Goal: Find contact information: Find contact information

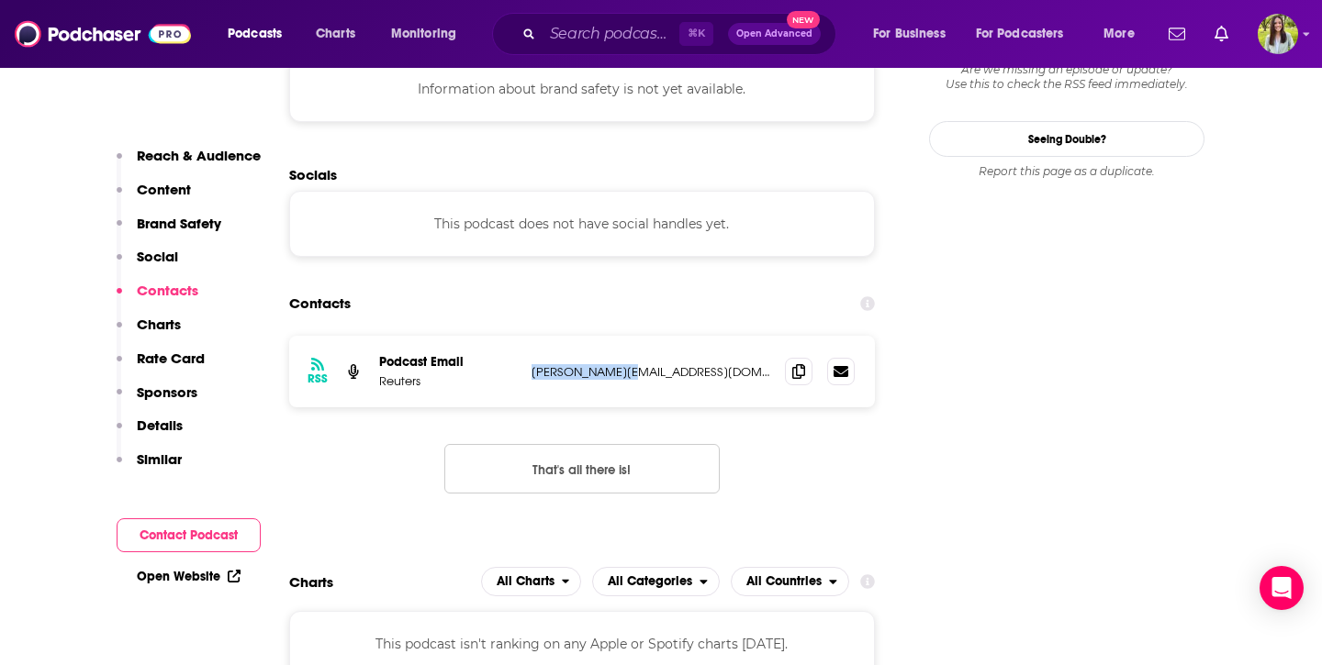
scroll to position [1562, 0]
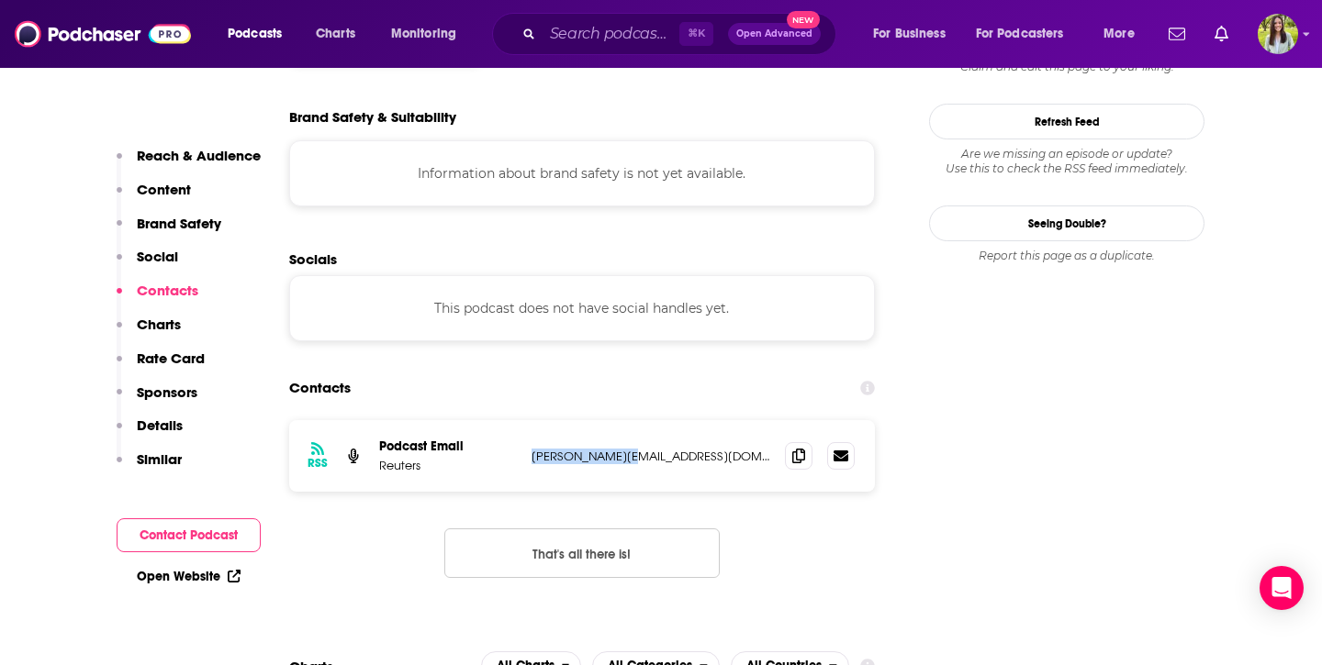
click at [633, 371] on section "Contacts RSS Podcast Email Reuters [PERSON_NAME][EMAIL_ADDRESS][DOMAIN_NAME] [D…" at bounding box center [582, 489] width 586 height 237
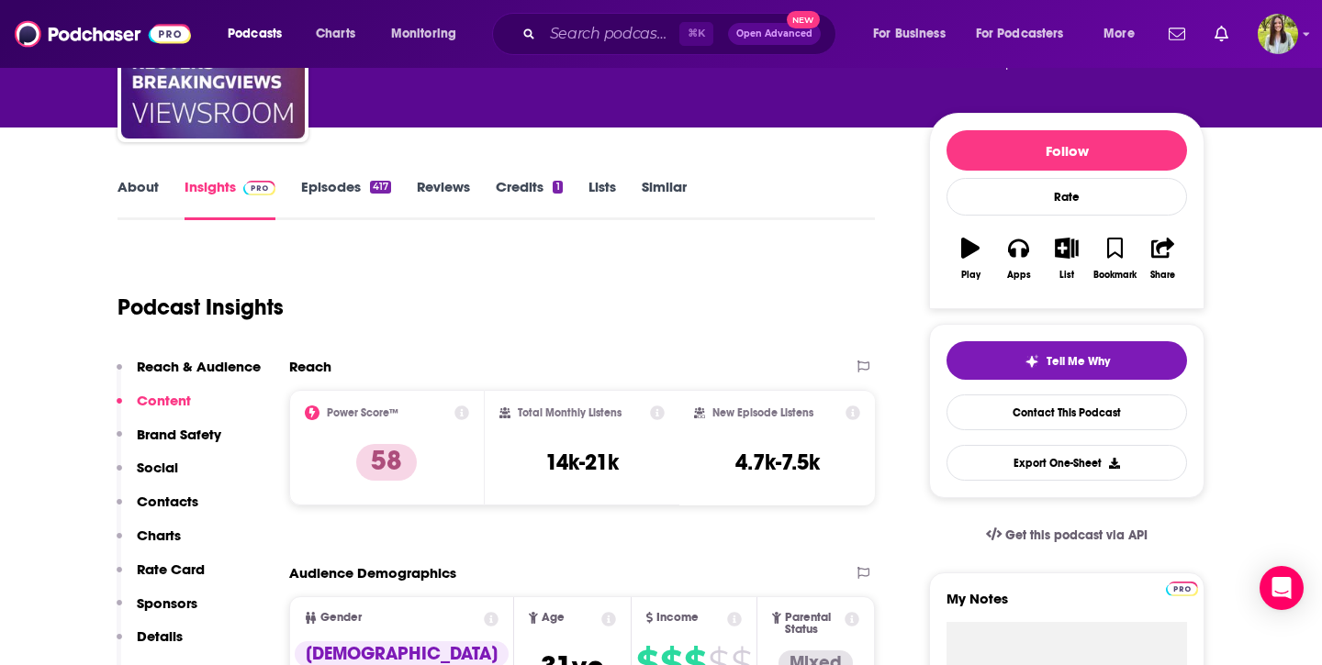
scroll to position [0, 0]
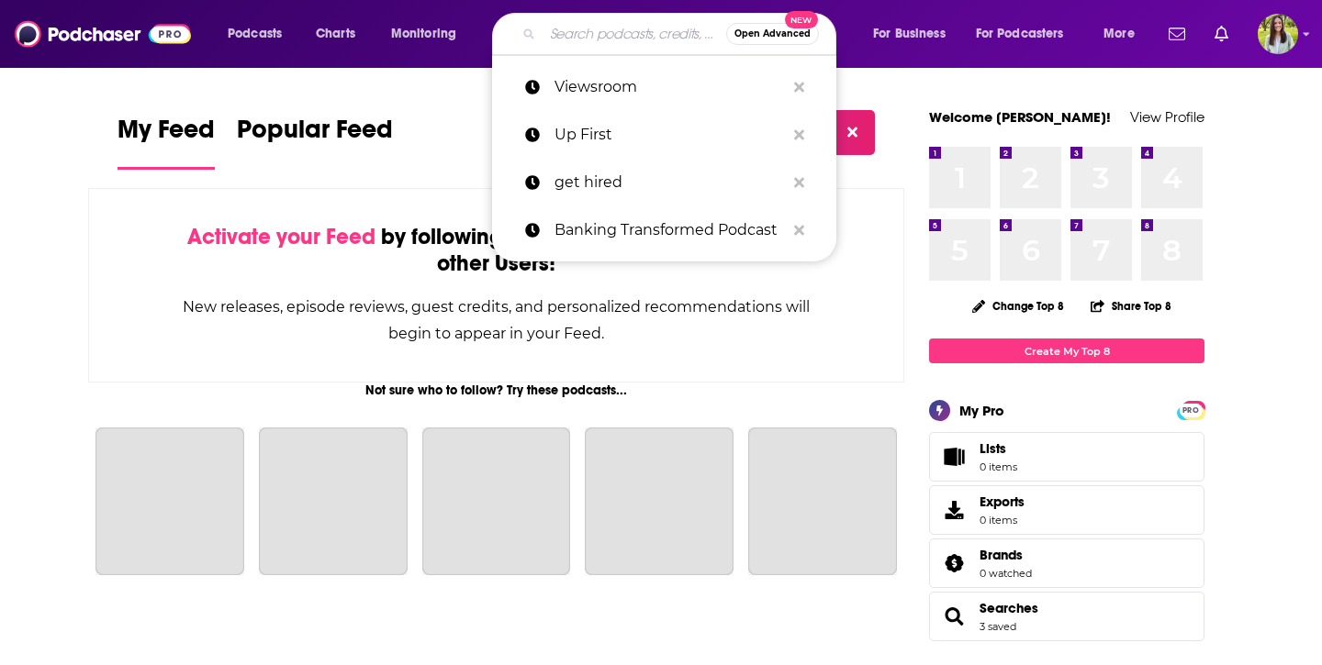
click at [611, 35] on input "Search podcasts, credits, & more..." at bounding box center [634, 33] width 184 height 29
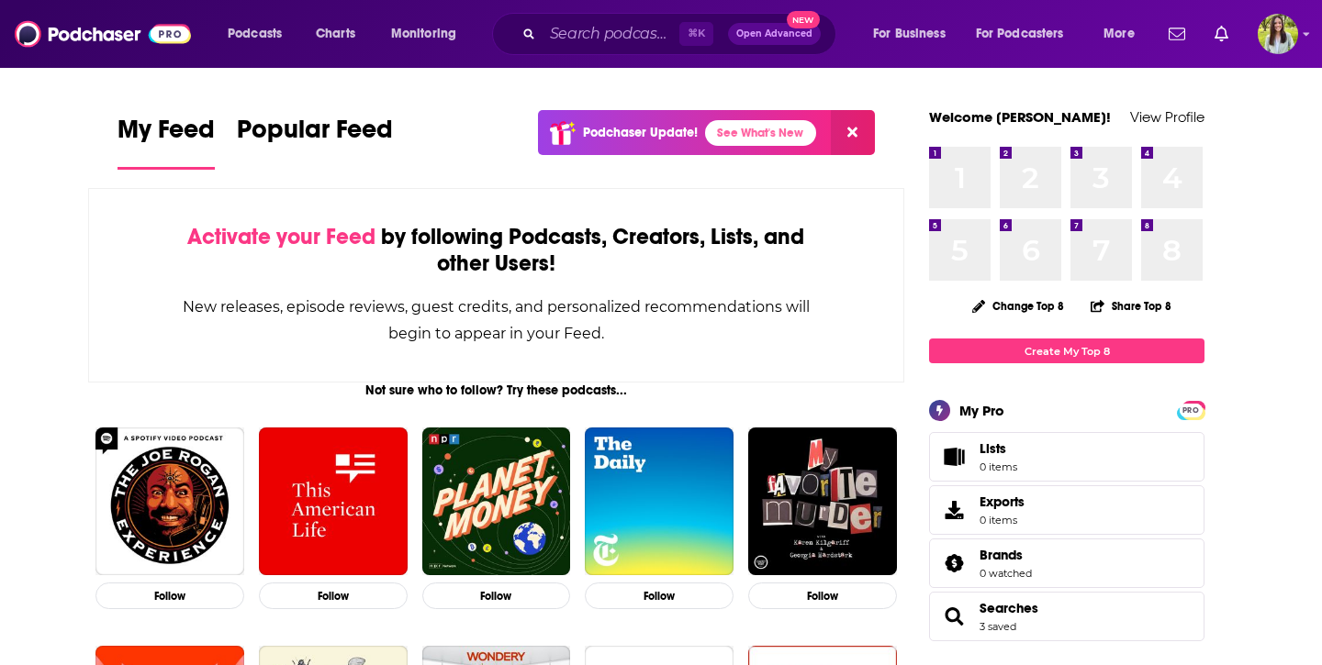
click at [765, 31] on span "Open Advanced" at bounding box center [774, 33] width 76 height 9
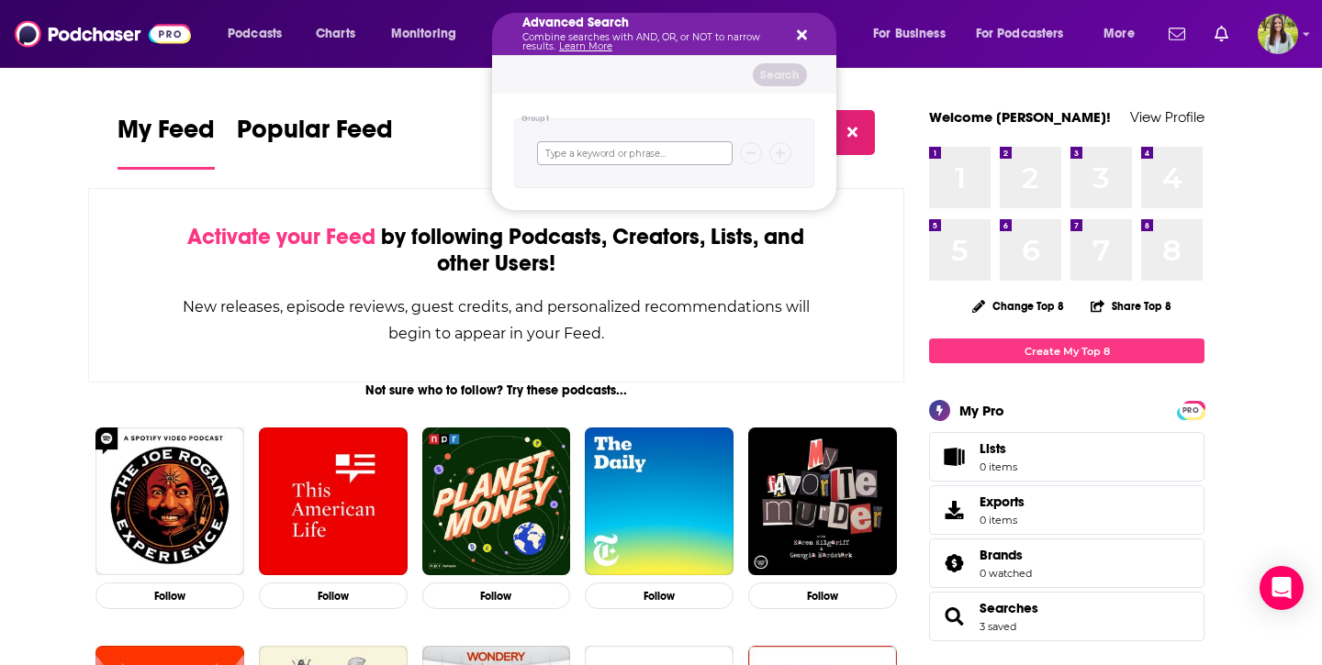
click at [586, 146] on input "Search podcasts, credits, & more..." at bounding box center [634, 153] width 195 height 24
type input """
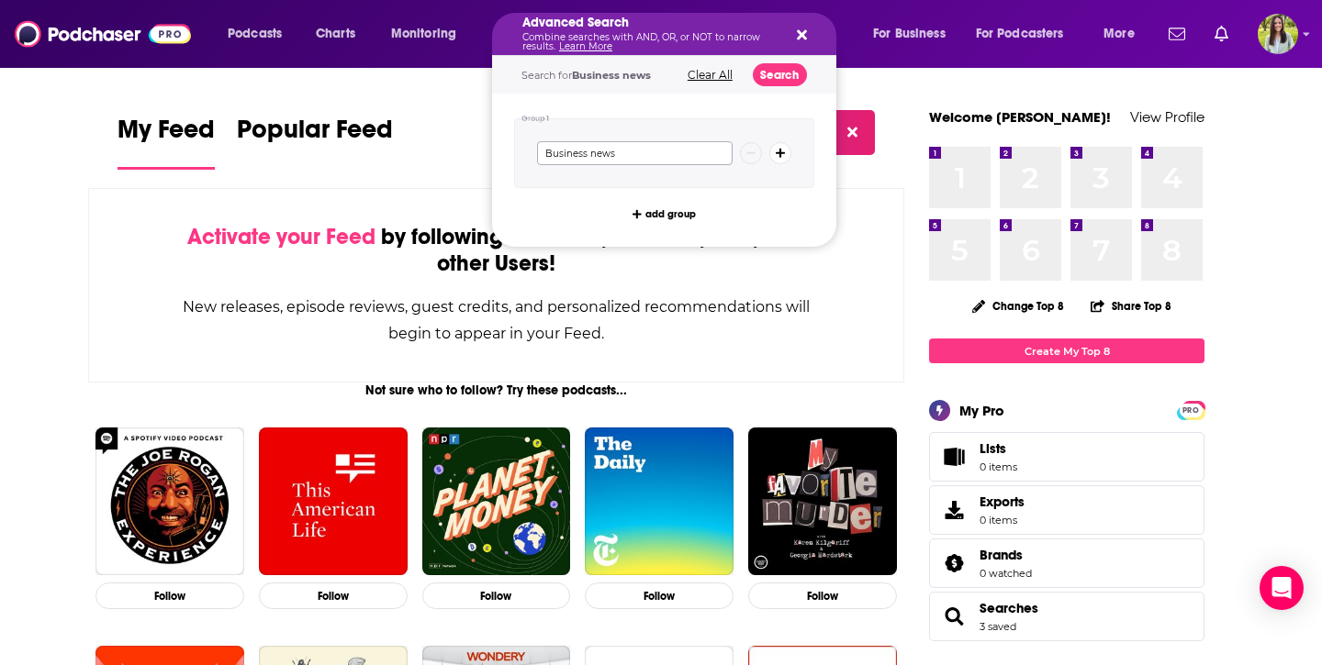
type input "Business news"
click at [781, 151] on icon "Search podcasts, credits, & more..." at bounding box center [780, 153] width 10 height 11
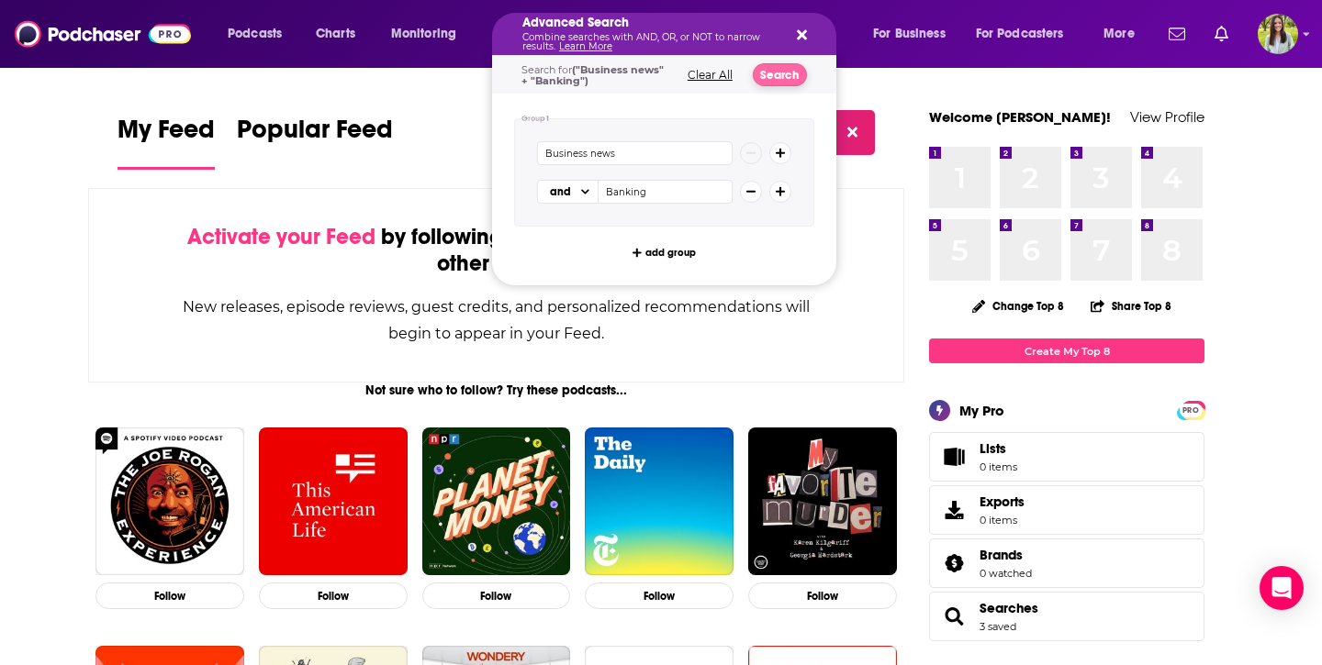
type input "Banking"
click at [783, 72] on button "Search" at bounding box center [780, 74] width 54 height 23
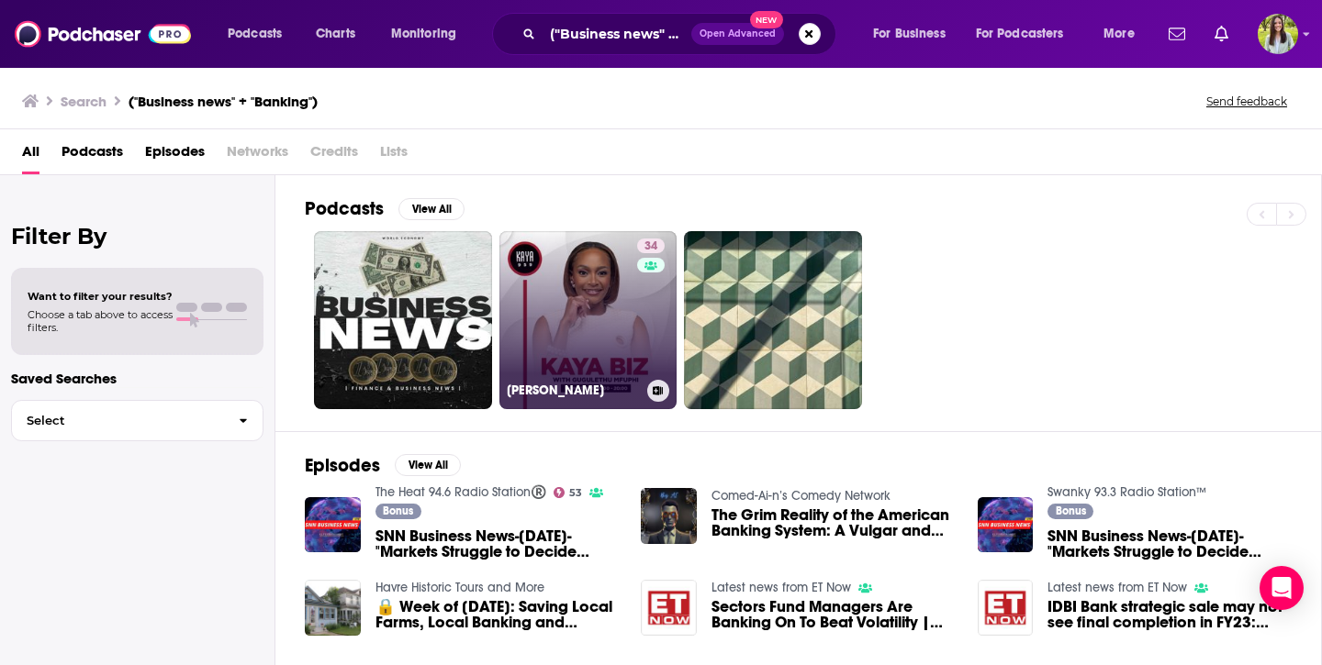
click at [584, 315] on link "34 Kaya Biz" at bounding box center [588, 320] width 178 height 178
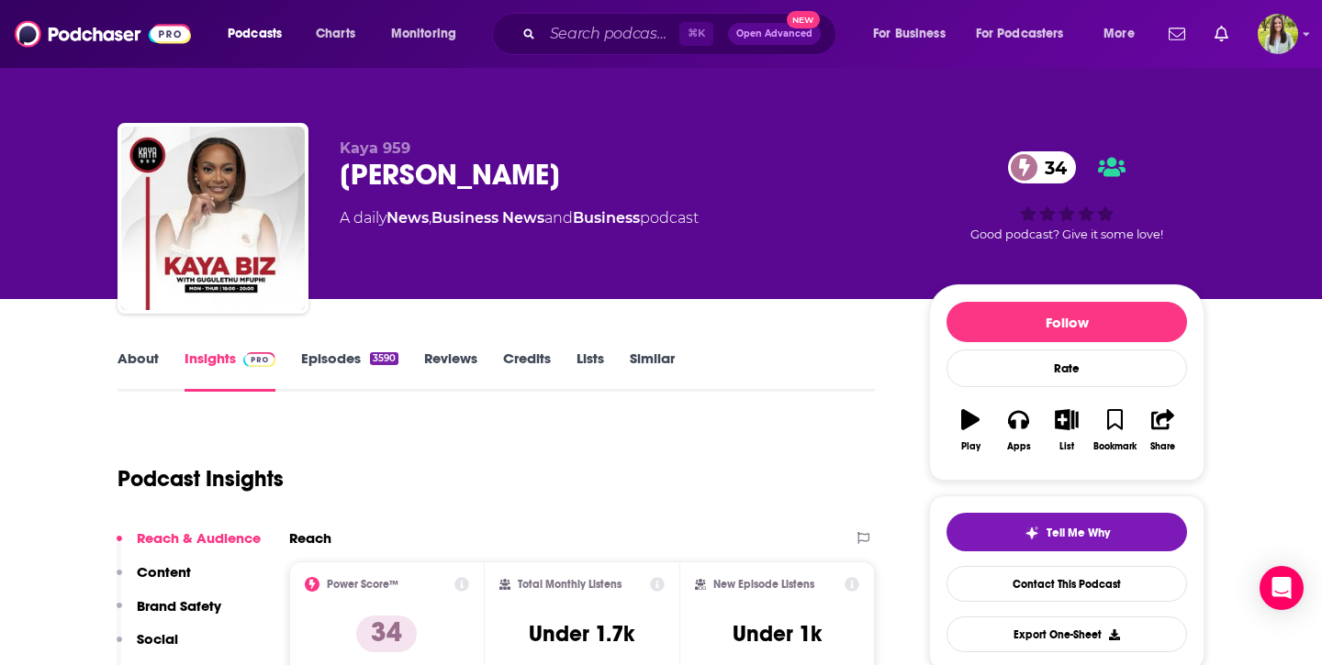
click at [344, 359] on link "Episodes 3590" at bounding box center [349, 371] width 97 height 42
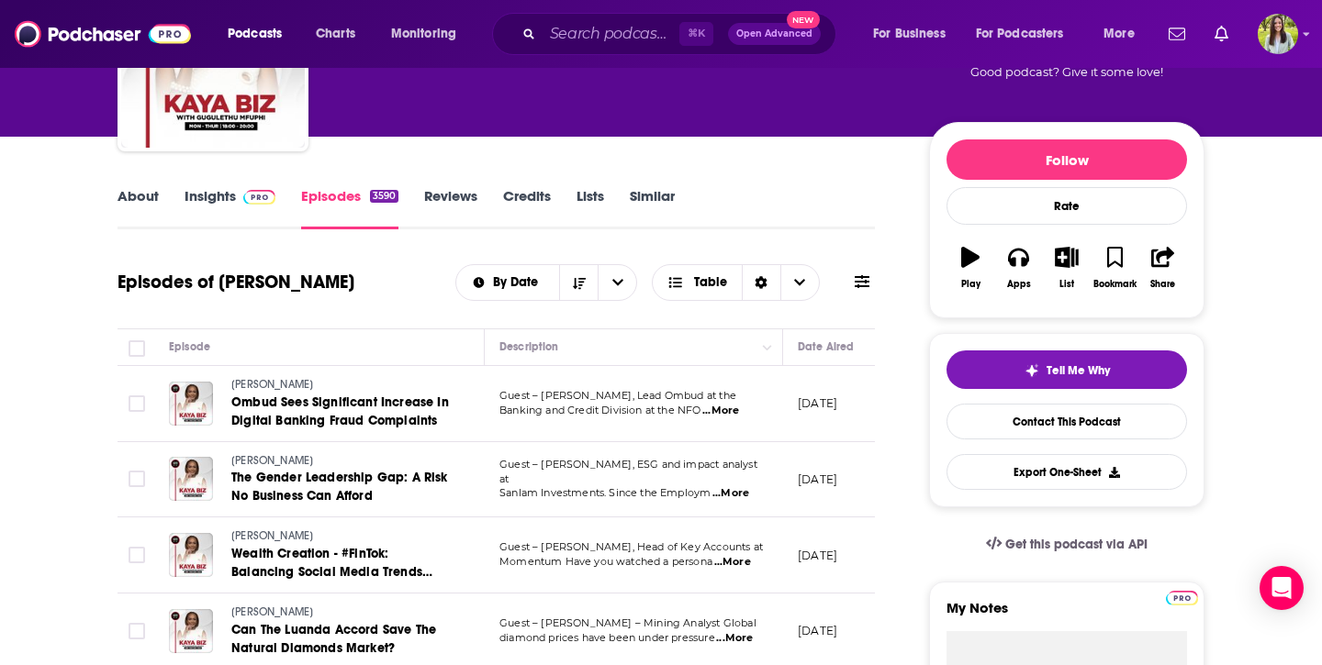
click at [213, 206] on link "Insights" at bounding box center [229, 208] width 91 height 42
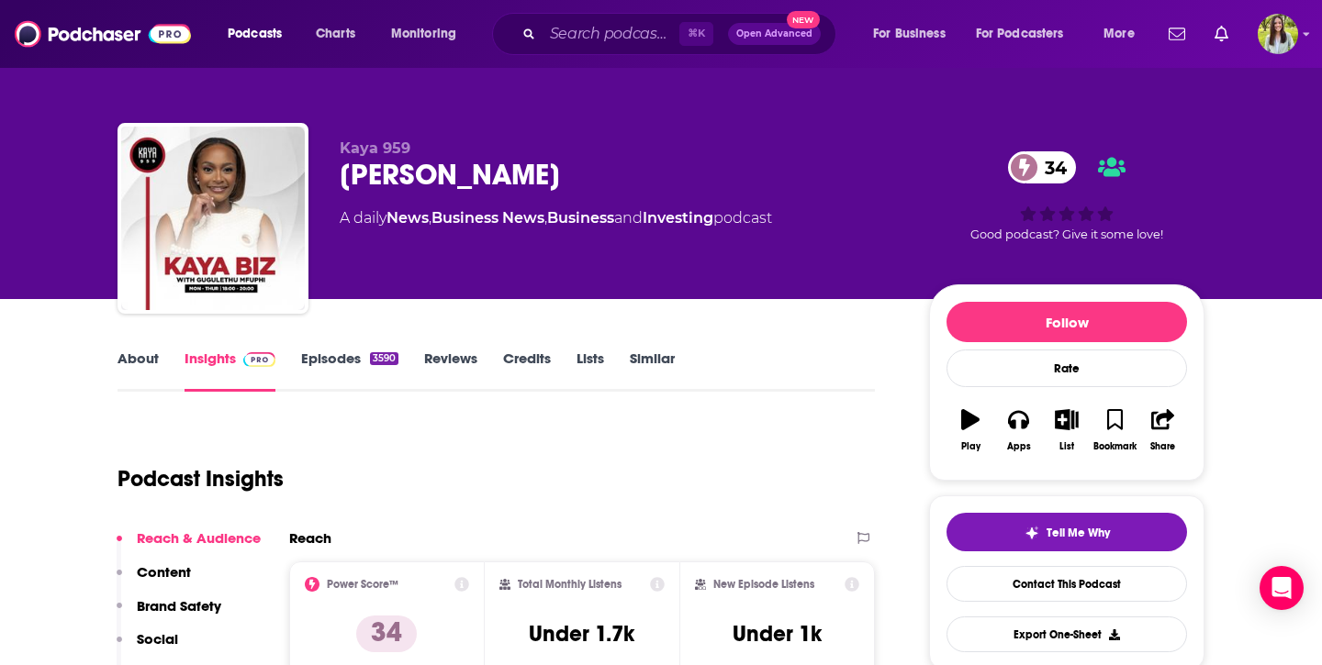
click at [137, 360] on link "About" at bounding box center [137, 371] width 41 height 42
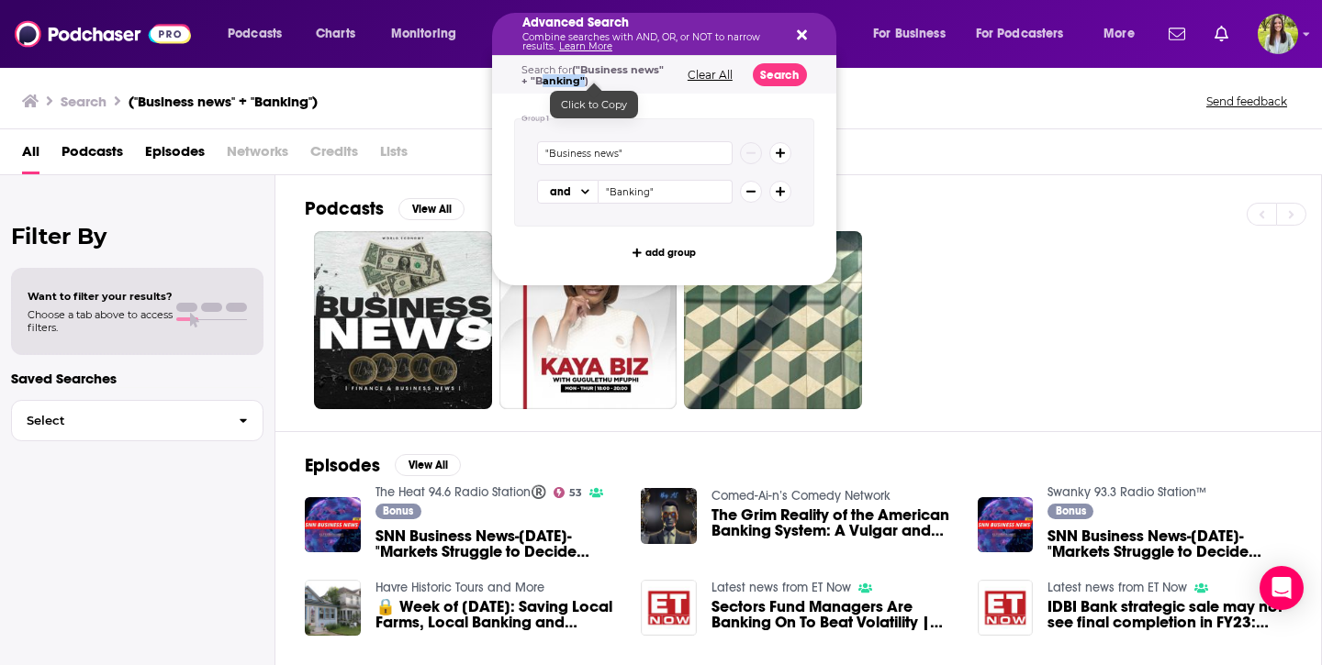
drag, startPoint x: 582, startPoint y: 82, endPoint x: 545, endPoint y: 81, distance: 36.7
click at [545, 81] on span "("Business news" + "Banking")" at bounding box center [592, 75] width 142 height 24
click at [594, 166] on div ""Business news" and "Banking"" at bounding box center [664, 172] width 254 height 62
drag, startPoint x: 615, startPoint y: 154, endPoint x: 571, endPoint y: 155, distance: 44.1
click at [571, 155] on input ""Business news"" at bounding box center [634, 153] width 195 height 24
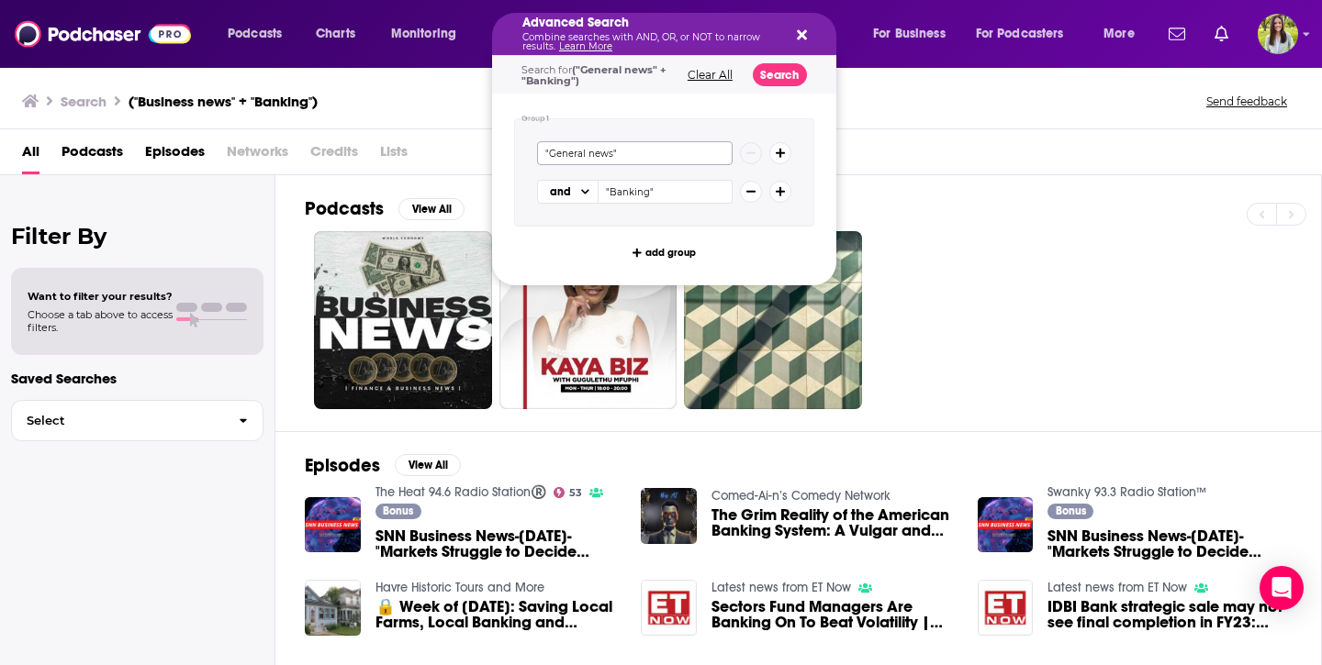
type input ""General news""
drag, startPoint x: 651, startPoint y: 194, endPoint x: 619, endPoint y: 194, distance: 32.1
click at [619, 194] on input ""Banking"" at bounding box center [665, 192] width 134 height 24
type input ""Business""
click at [781, 75] on button "Search" at bounding box center [780, 74] width 54 height 23
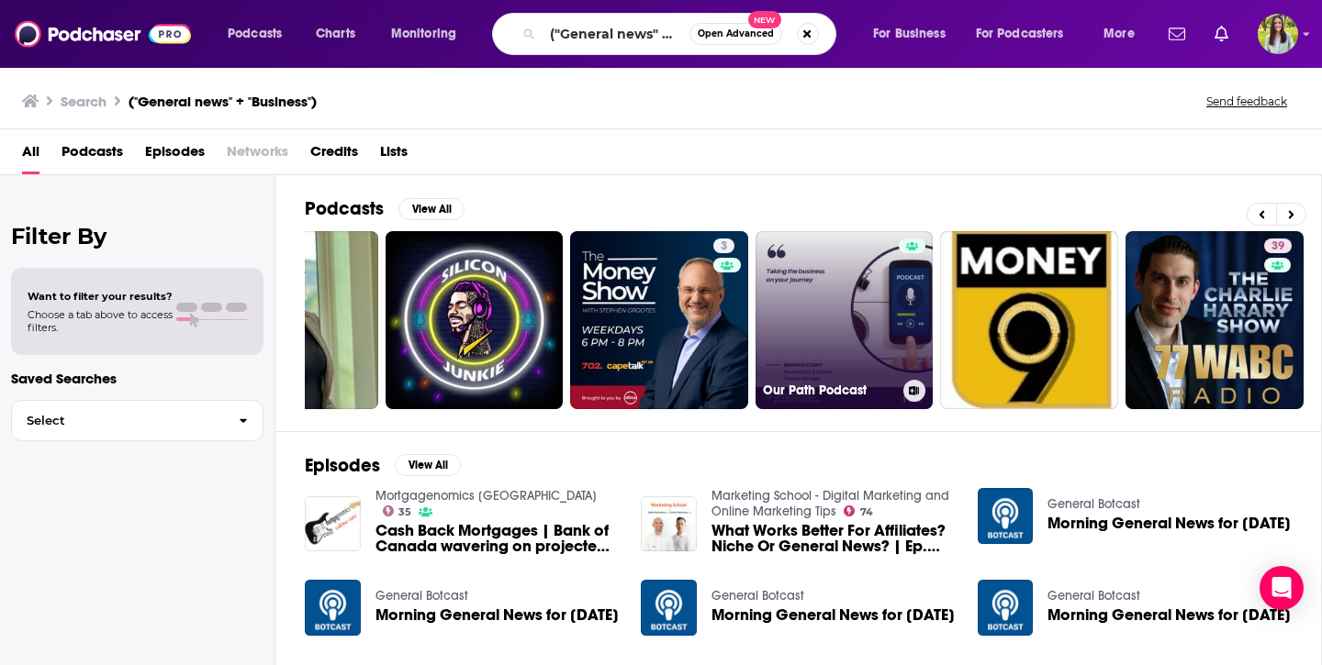
scroll to position [0, 476]
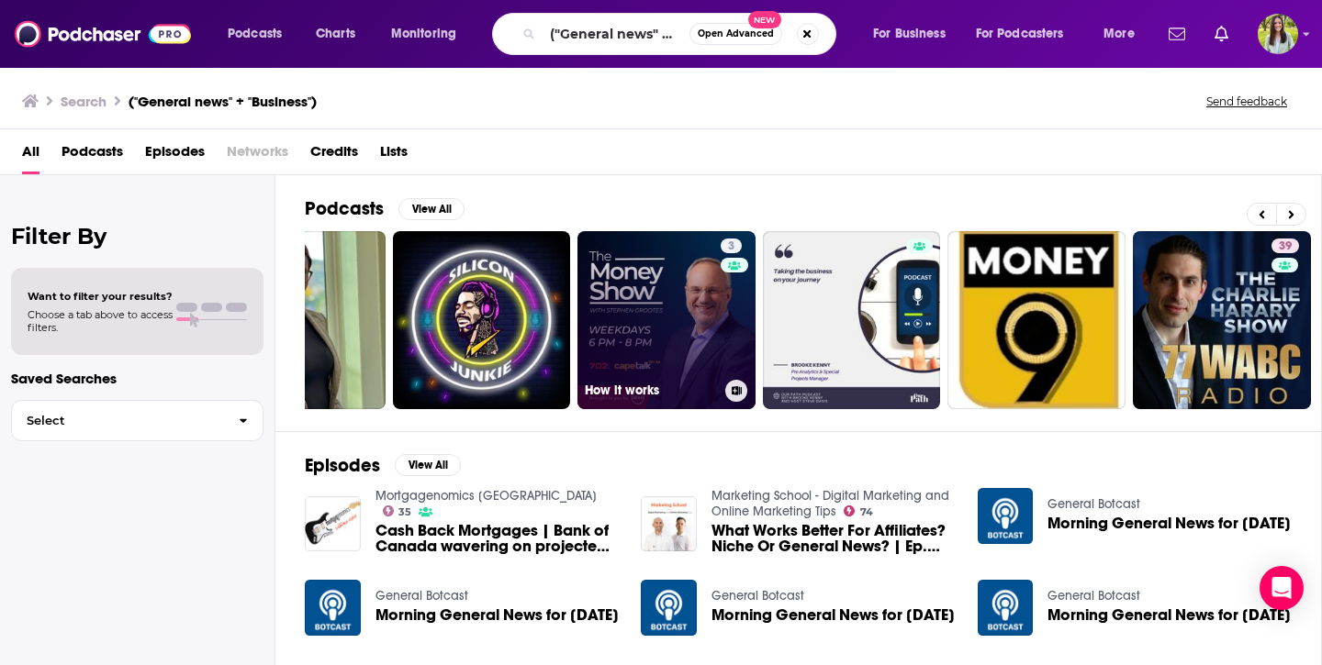
click at [637, 314] on link "3 How it works" at bounding box center [666, 320] width 178 height 178
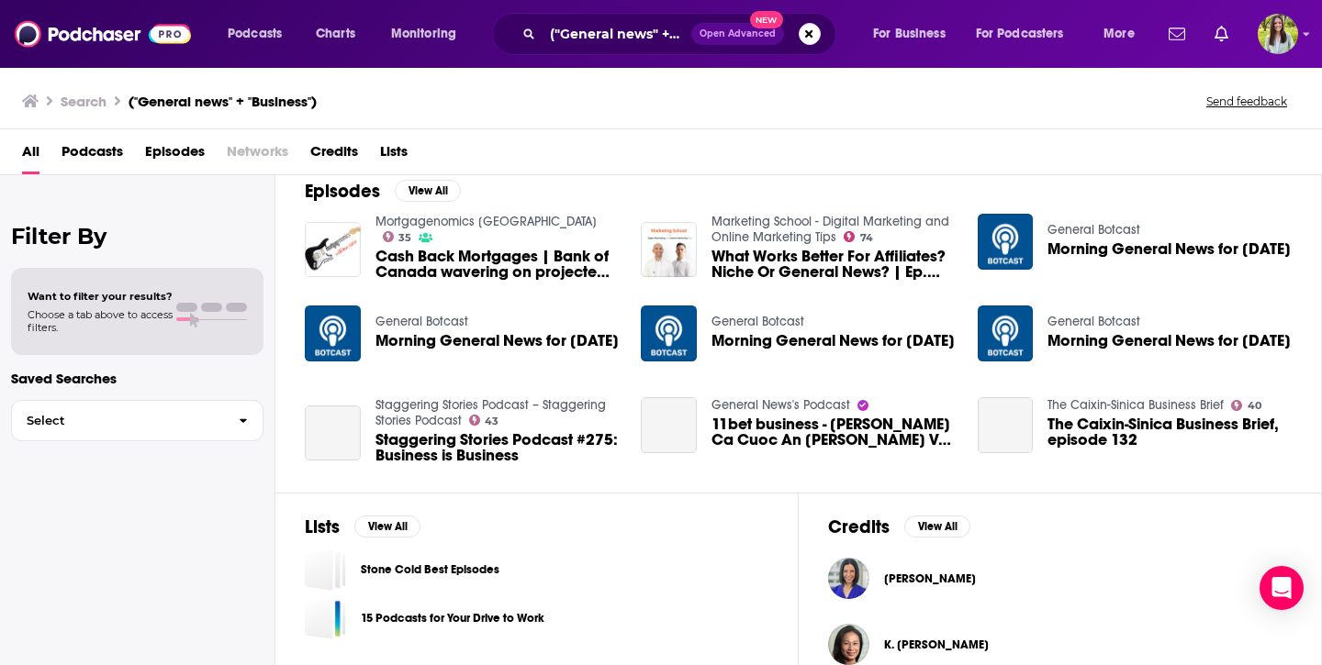
scroll to position [305, 0]
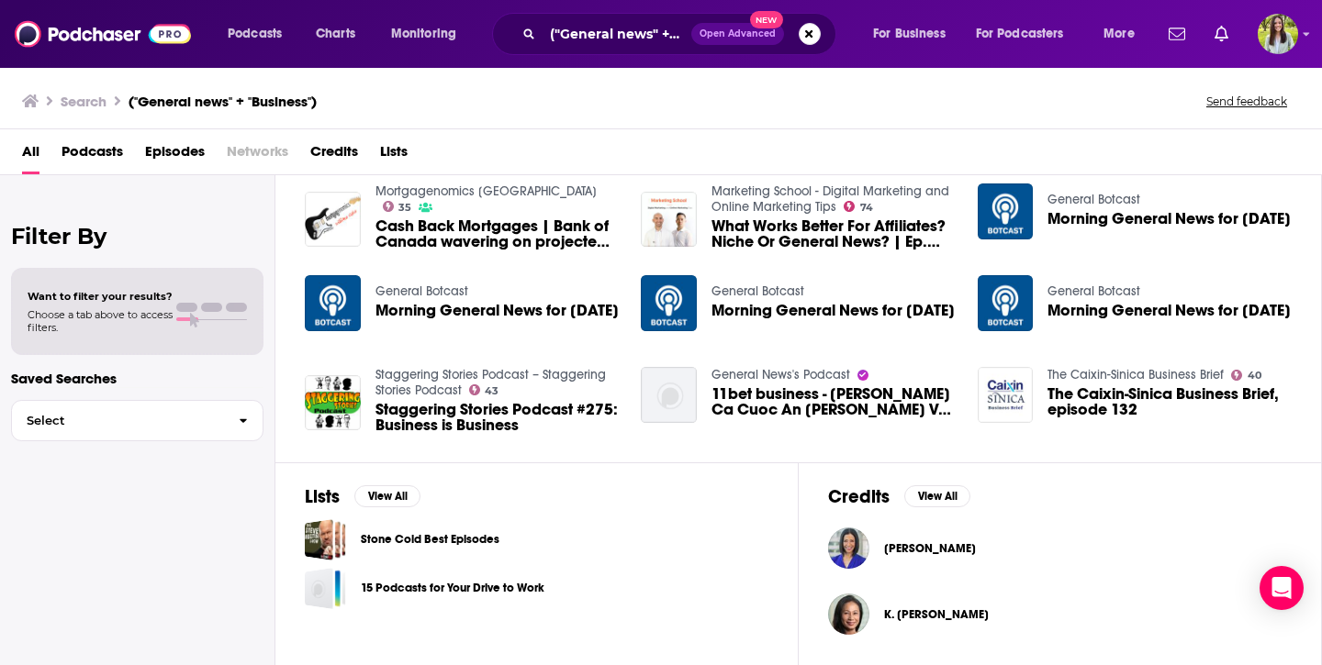
click at [381, 590] on link "15 Podcasts for Your Drive to Work" at bounding box center [453, 588] width 184 height 20
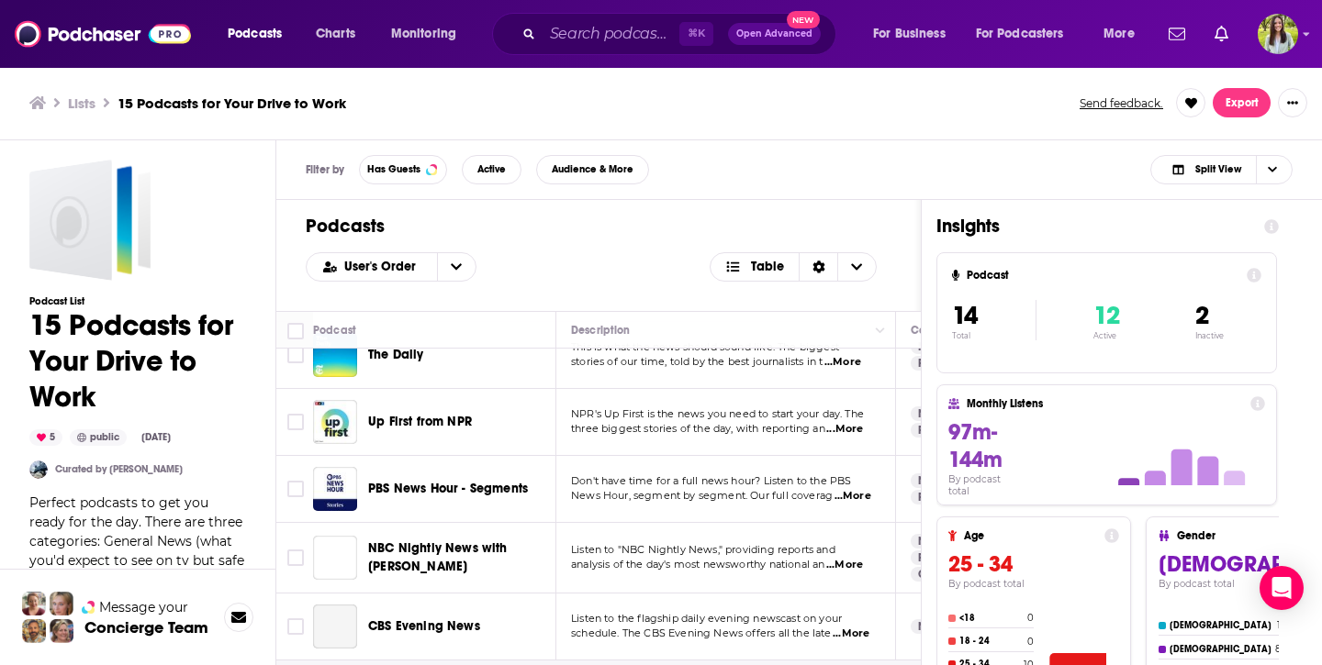
scroll to position [155, 0]
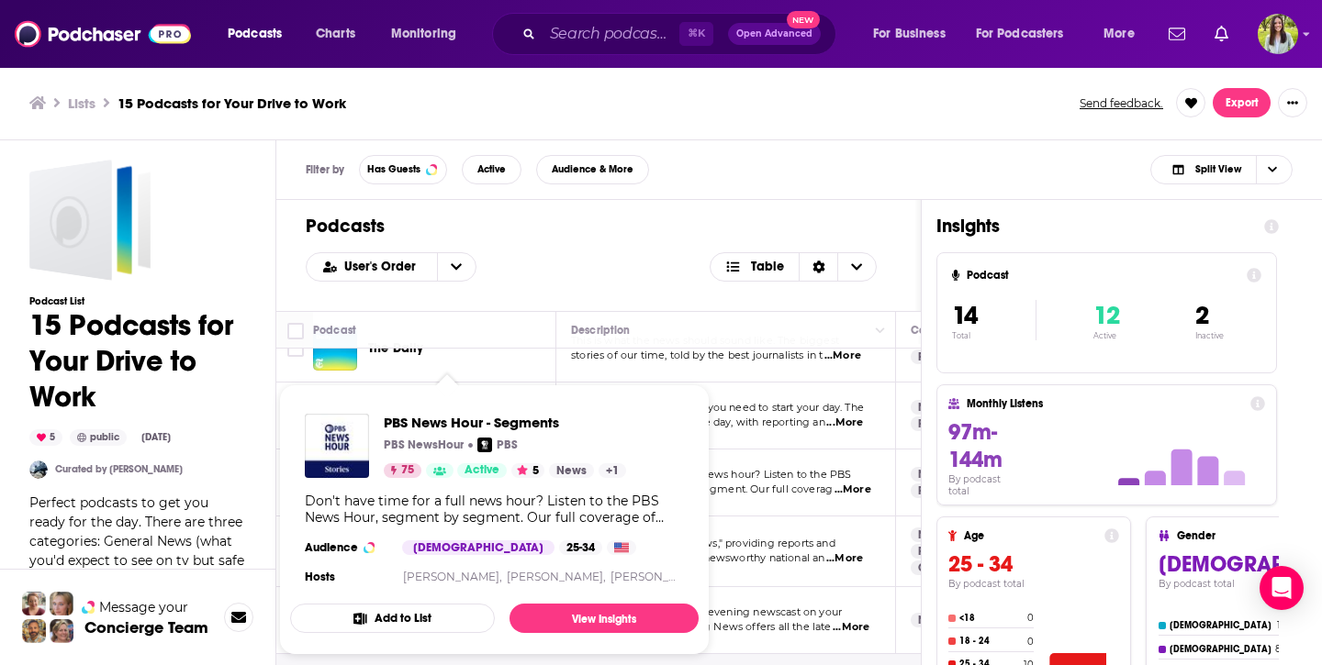
click at [618, 226] on h1 "Podcasts" at bounding box center [599, 226] width 586 height 23
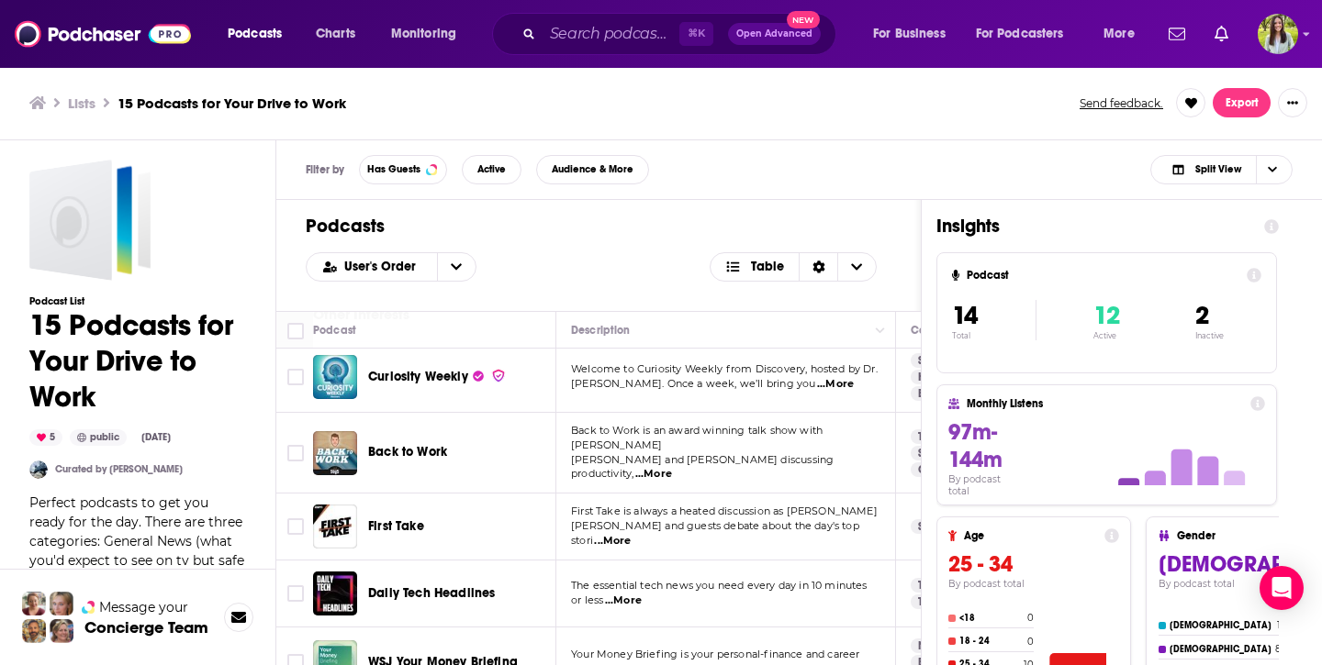
scroll to position [876, 0]
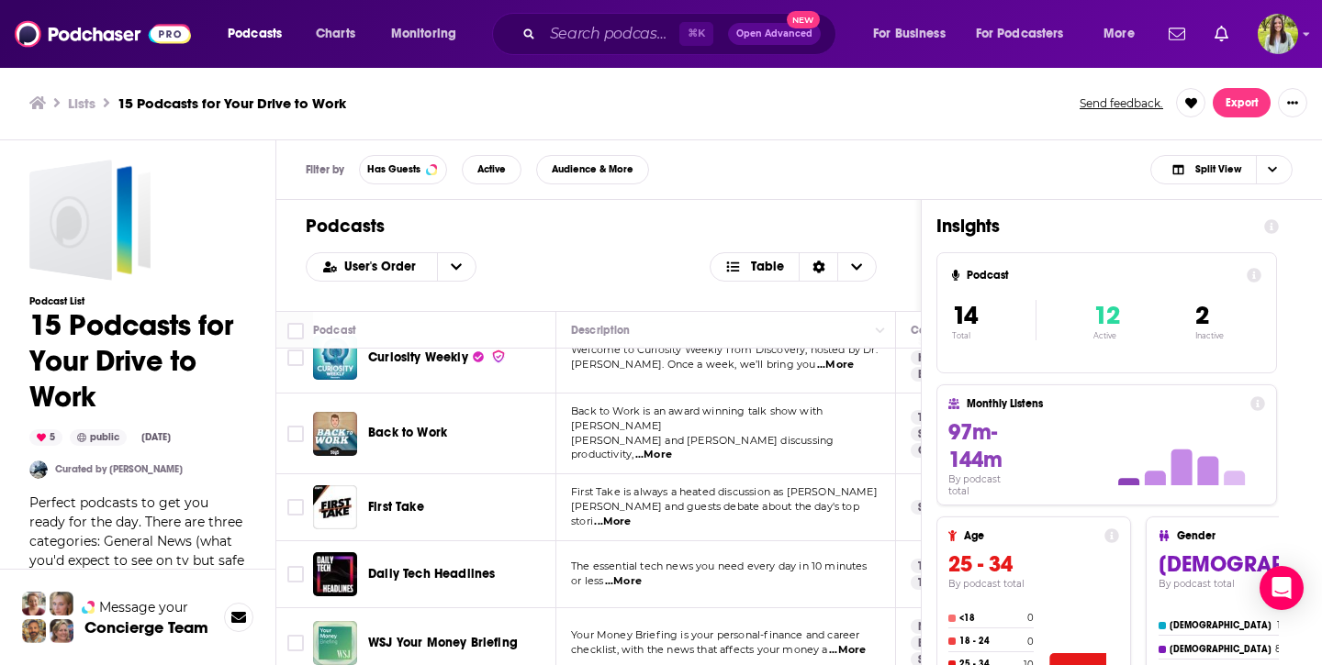
click at [851, 633] on span "...More" at bounding box center [847, 650] width 37 height 15
click at [537, 622] on div "WSJ Your Money Briefing" at bounding box center [463, 643] width 191 height 44
click at [630, 515] on span "...More" at bounding box center [612, 522] width 37 height 15
click at [509, 510] on div "First Take" at bounding box center [463, 507] width 191 height 44
click at [672, 448] on span "...More" at bounding box center [653, 455] width 37 height 15
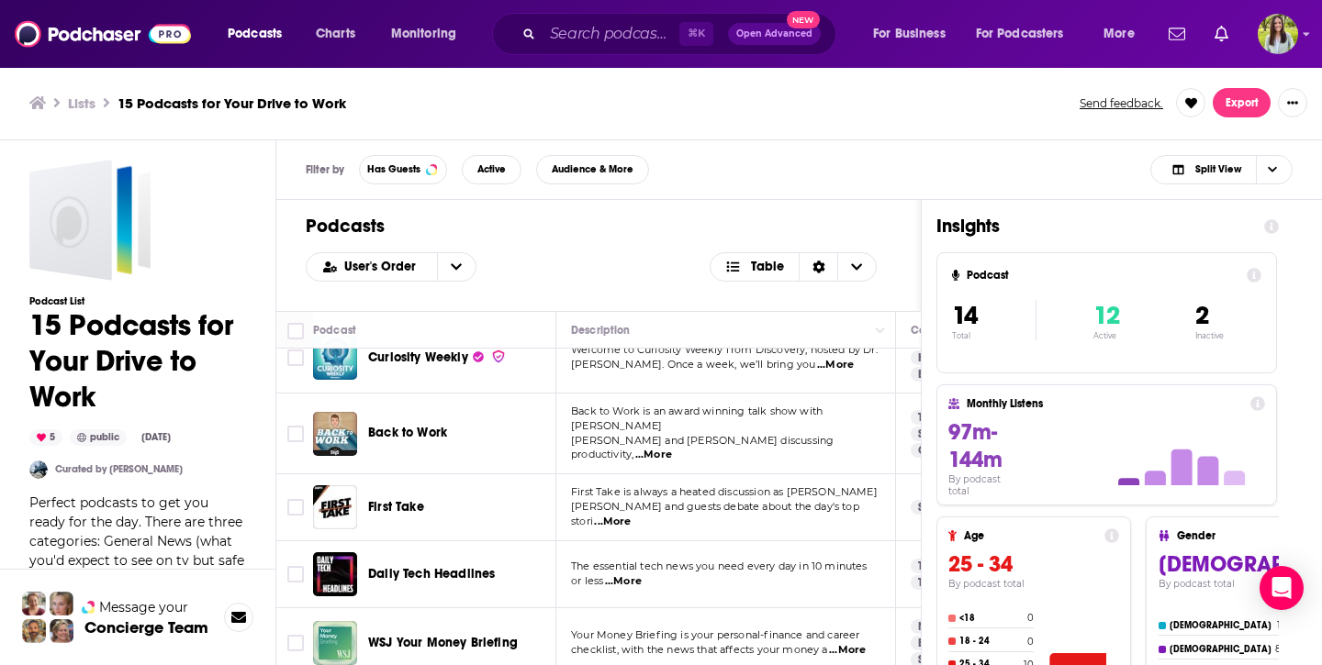
click at [554, 430] on div "Back to Work" at bounding box center [463, 433] width 191 height 18
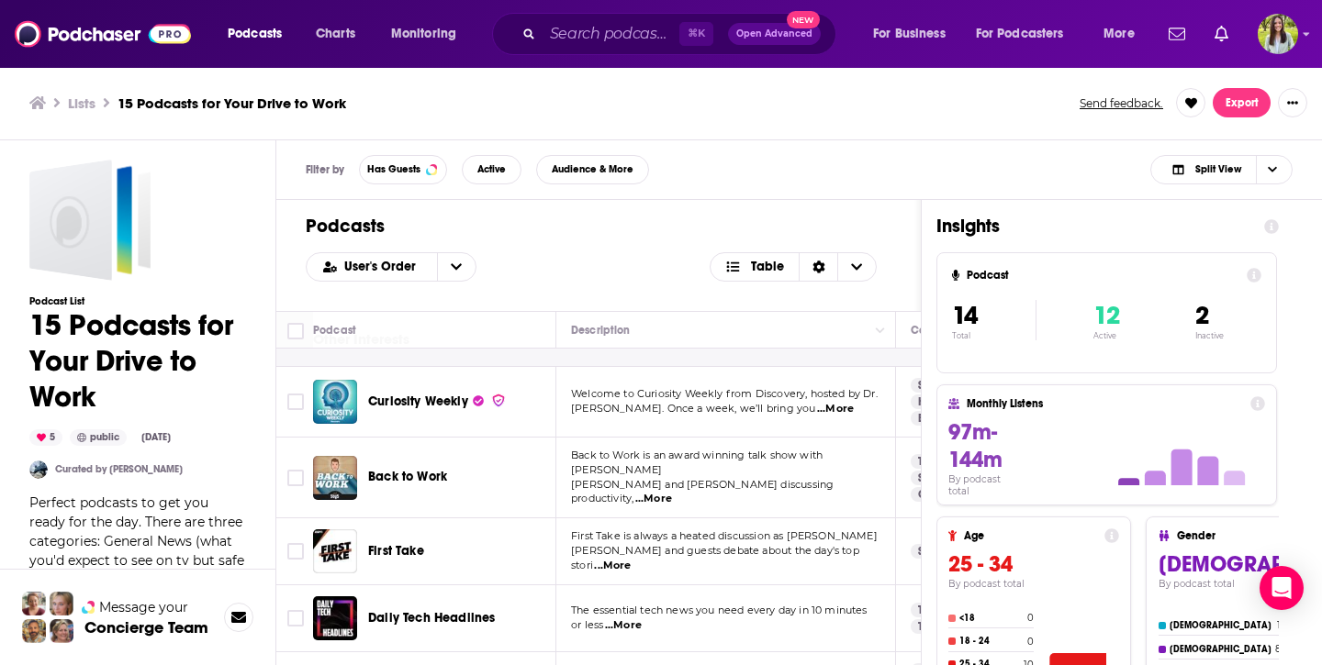
scroll to position [818, 0]
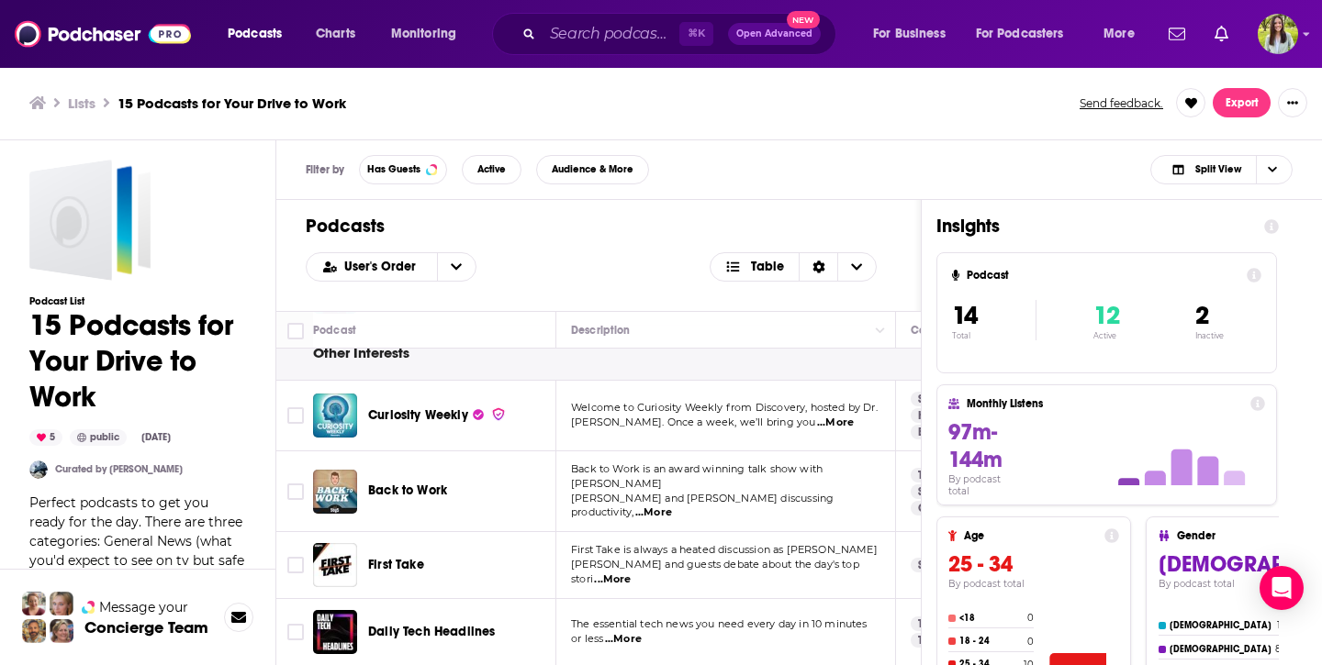
click at [849, 421] on span "...More" at bounding box center [835, 423] width 37 height 15
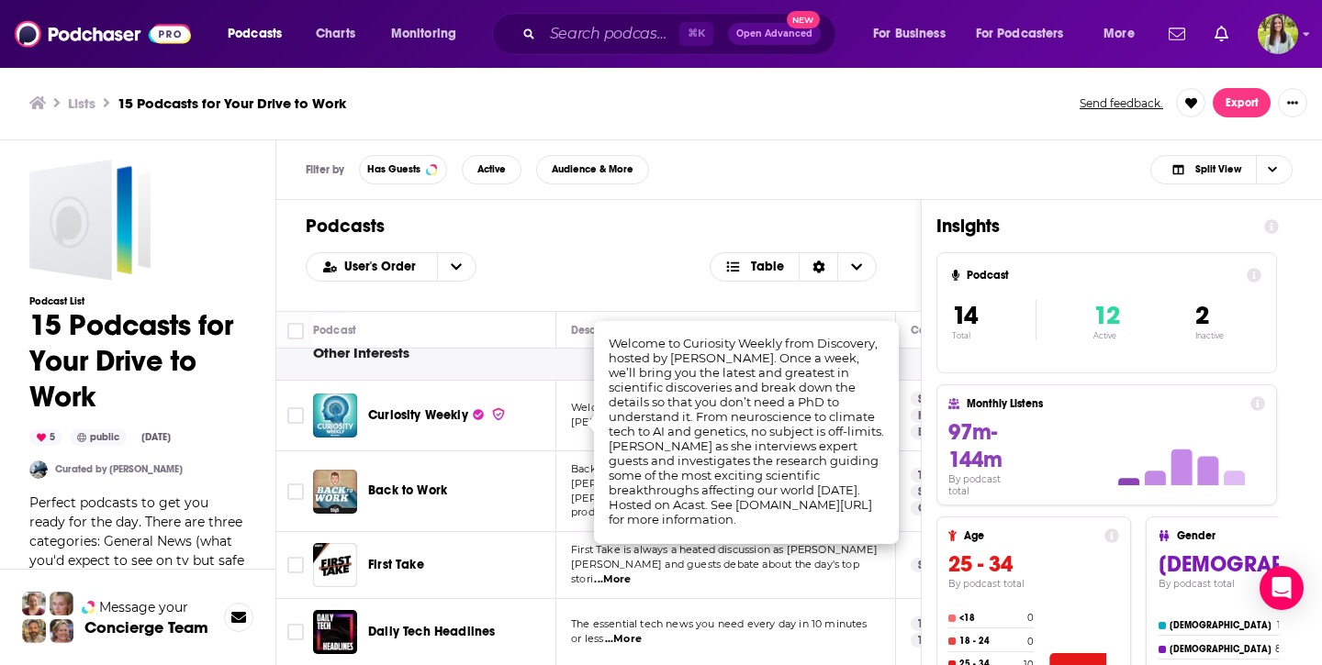
click at [560, 476] on td "Back to Work is an award winning talk show with Merlin Mann and Dan Benjamin di…" at bounding box center [726, 492] width 340 height 81
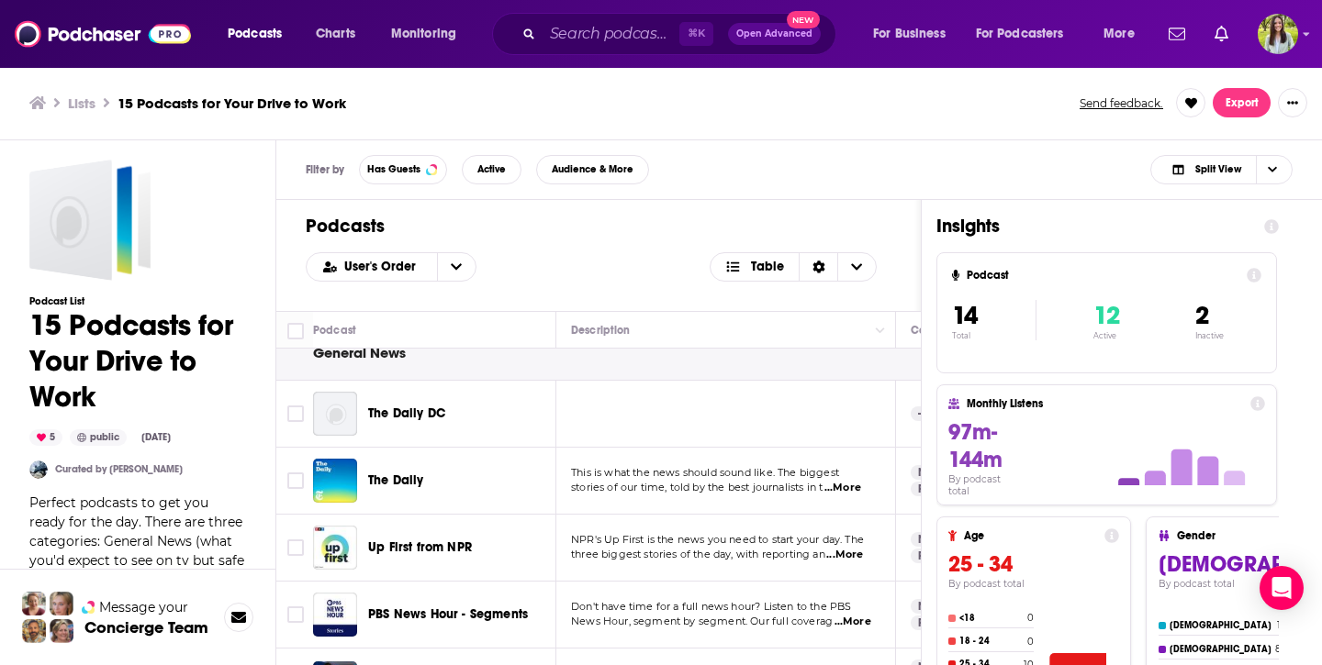
scroll to position [0, 0]
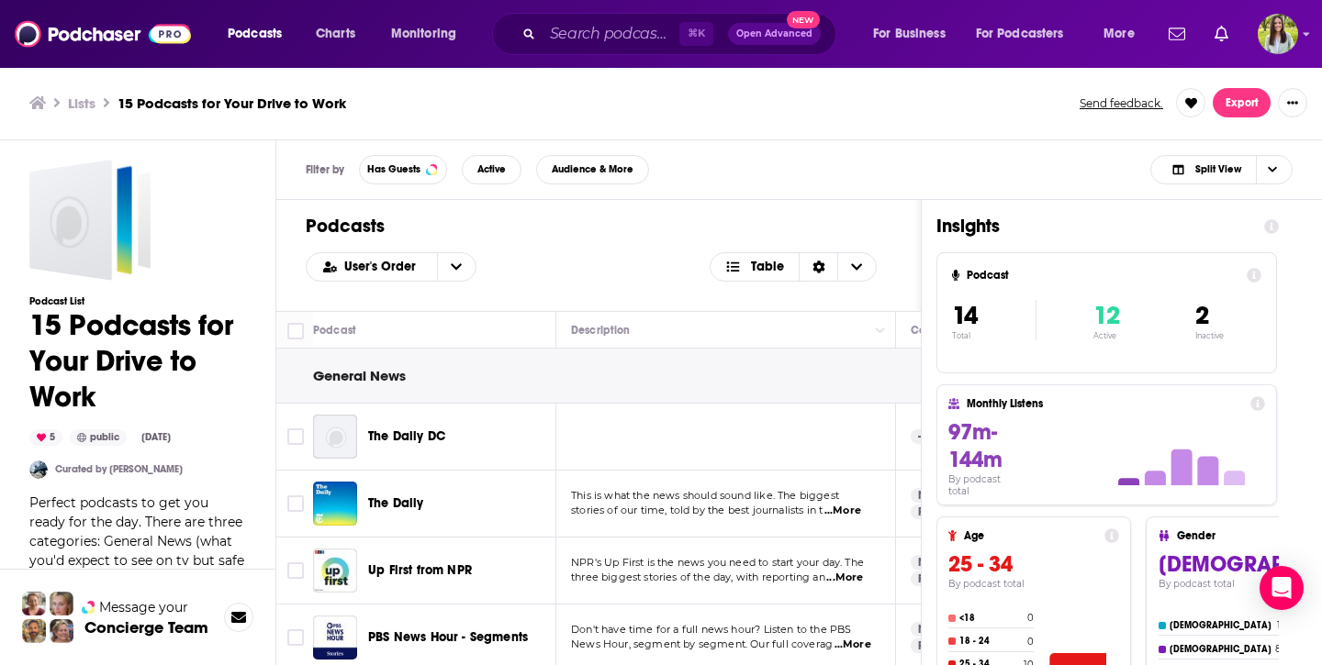
click at [568, 406] on td at bounding box center [726, 437] width 340 height 67
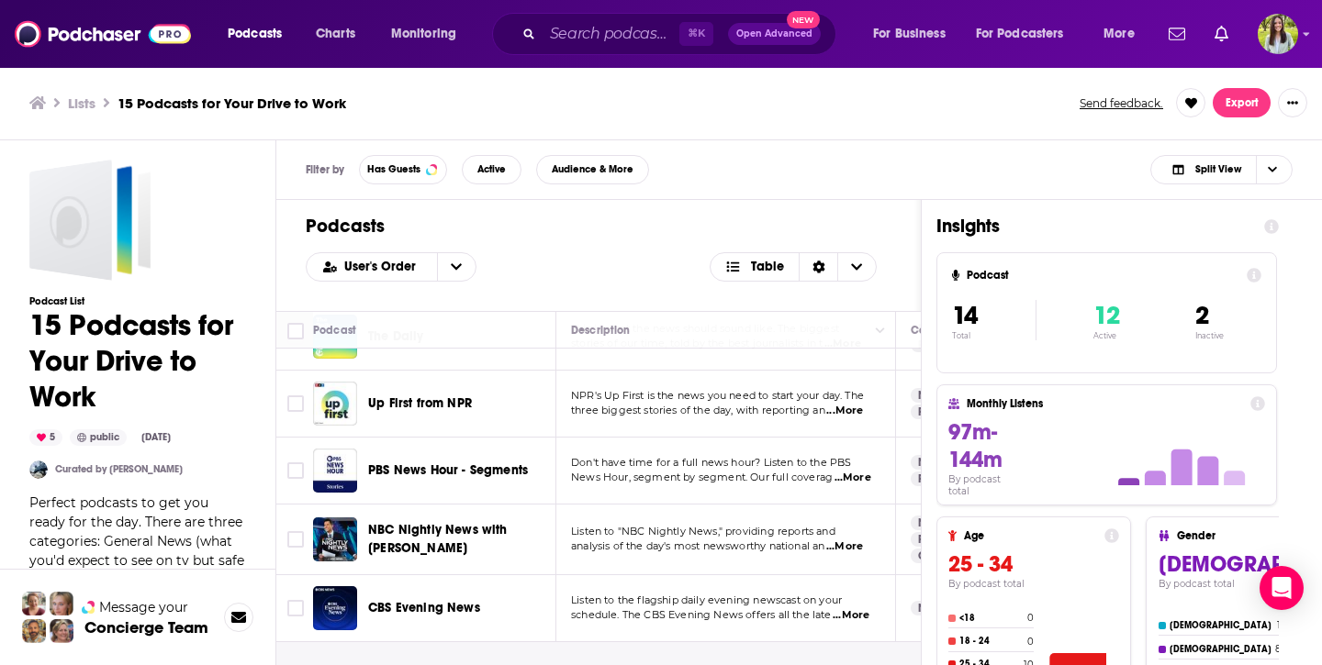
scroll to position [176, 0]
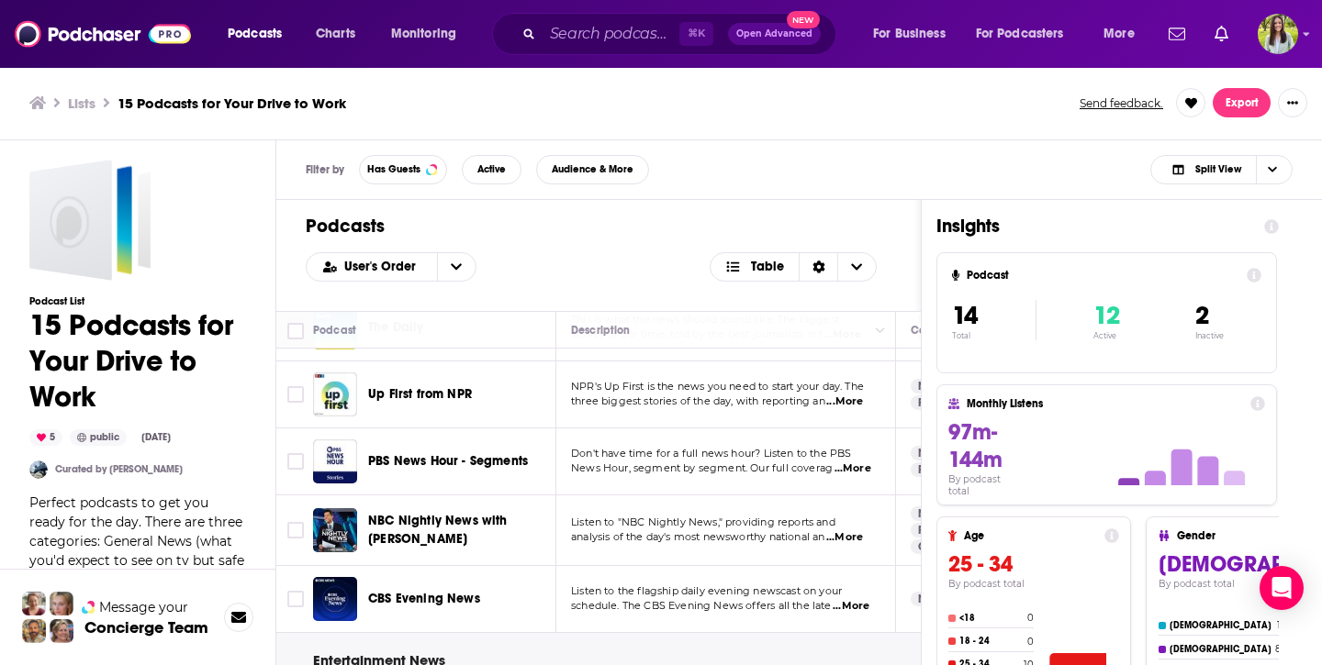
click at [844, 465] on span "...More" at bounding box center [852, 469] width 37 height 15
click at [429, 429] on td "PBS News Hour - Segments" at bounding box center [434, 462] width 243 height 67
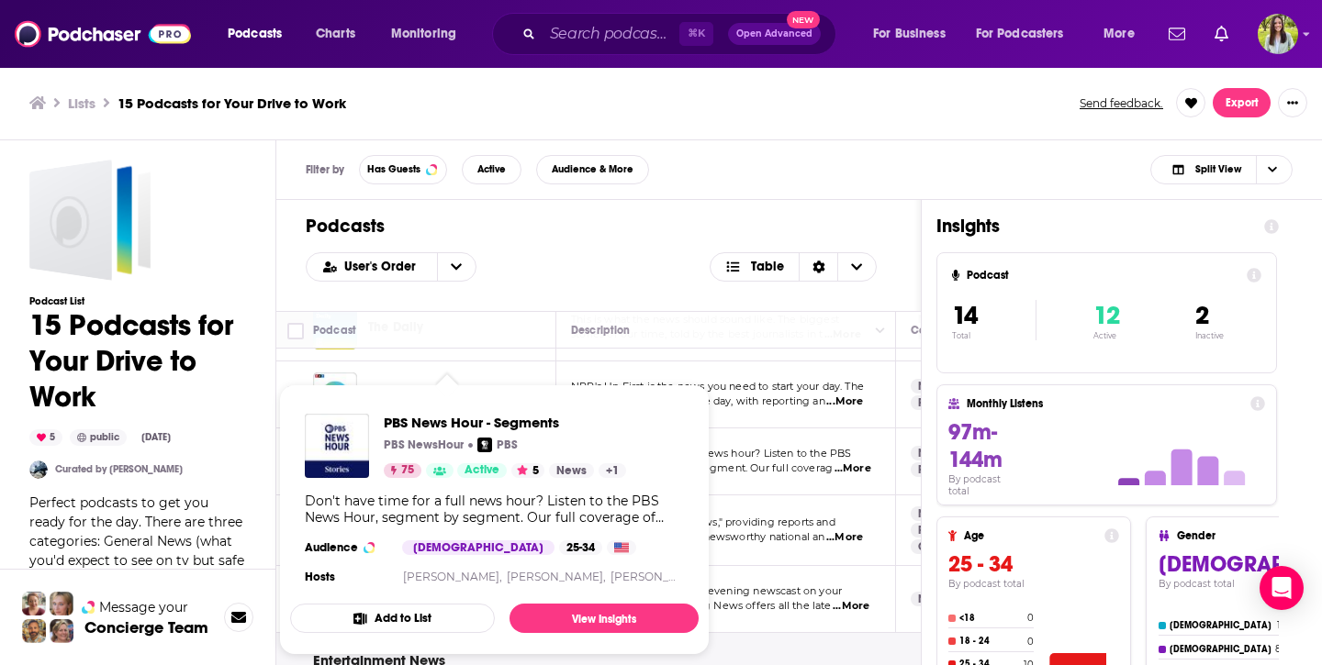
click at [435, 459] on div "PBS News Hour - Segments PBS NewsHour PBS 75 Active 5 News + 1" at bounding box center [505, 446] width 242 height 64
click at [571, 610] on link "View Insights" at bounding box center [603, 618] width 189 height 29
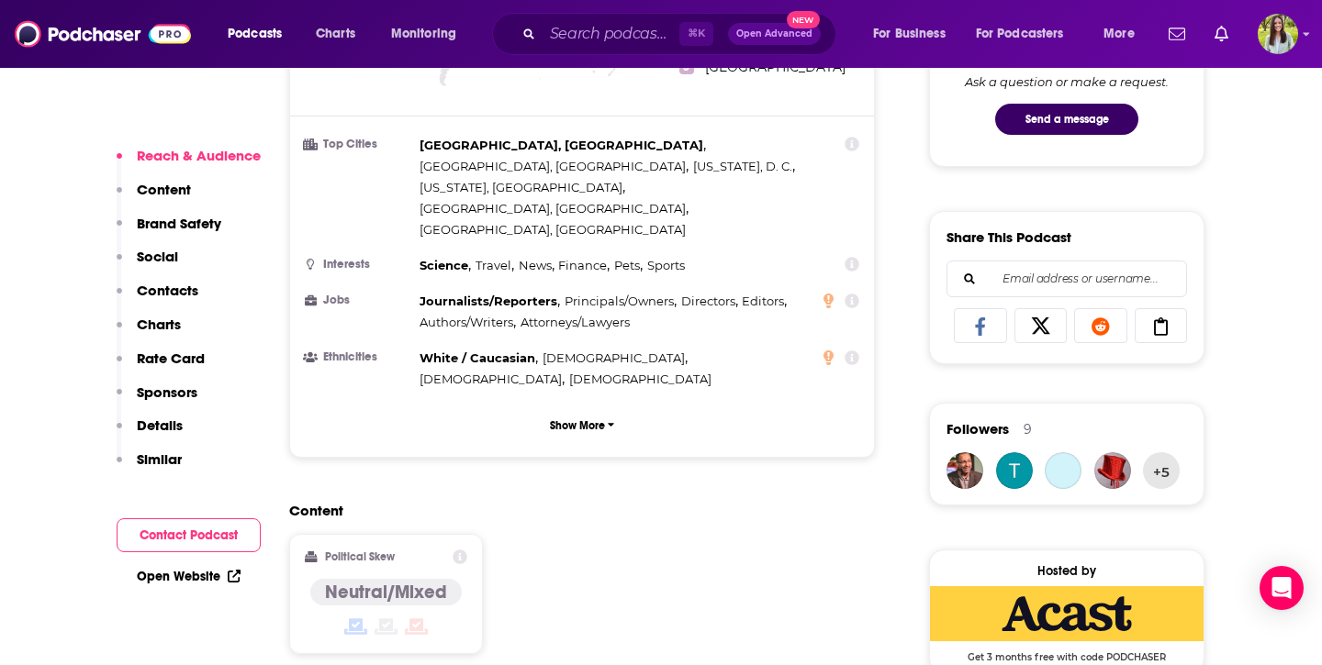
scroll to position [2426, 0]
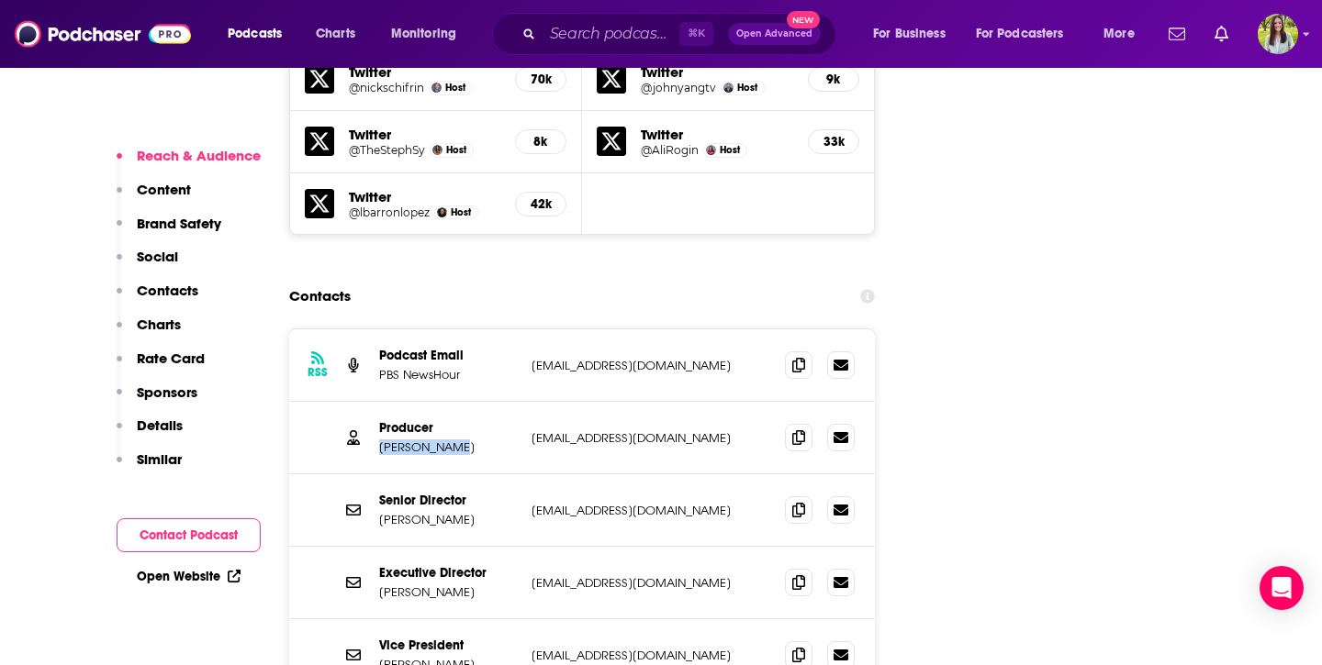
drag, startPoint x: 379, startPoint y: 346, endPoint x: 458, endPoint y: 346, distance: 78.9
click at [458, 440] on p "Cheryl Jones" at bounding box center [448, 448] width 138 height 16
copy p "Cheryl Jones"
click at [334, 474] on div "Senior Director Tricia Moore tmoore@pbs.org tmoore@pbs.org" at bounding box center [582, 510] width 586 height 72
drag, startPoint x: 447, startPoint y: 495, endPoint x: 380, endPoint y: 496, distance: 67.0
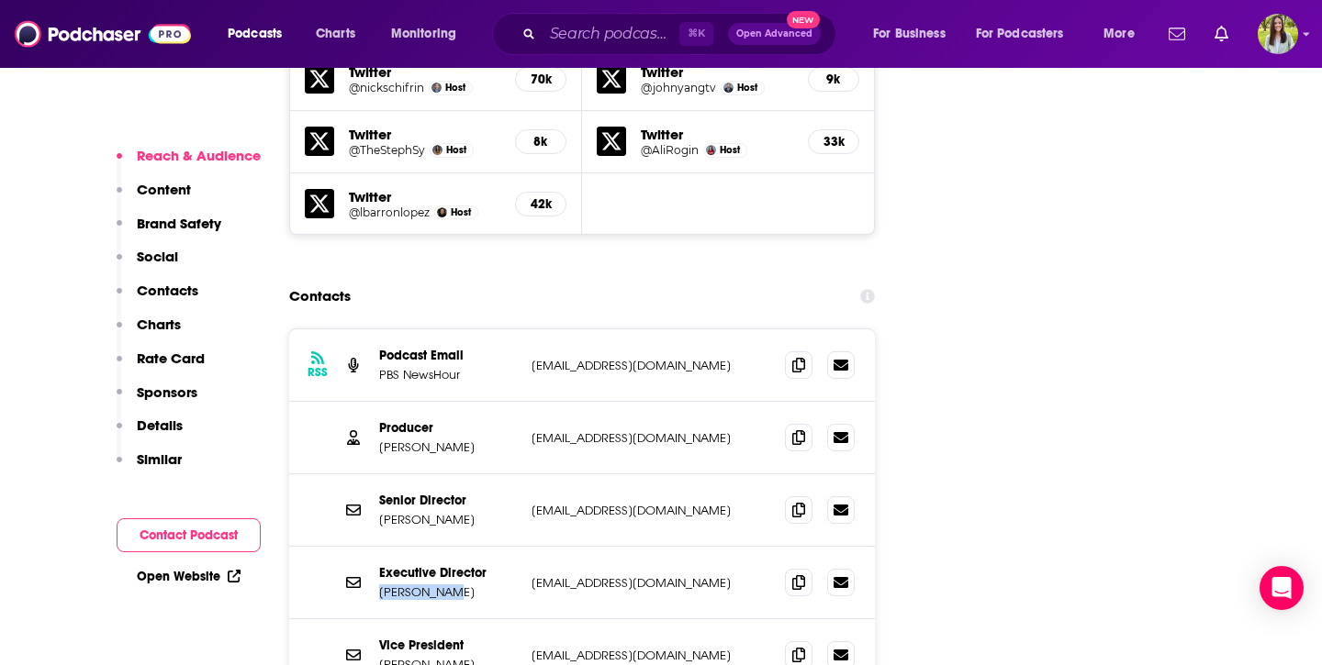
click at [380, 585] on p "Sara Dewitt" at bounding box center [448, 593] width 138 height 16
copy p "Sara Dewitt"
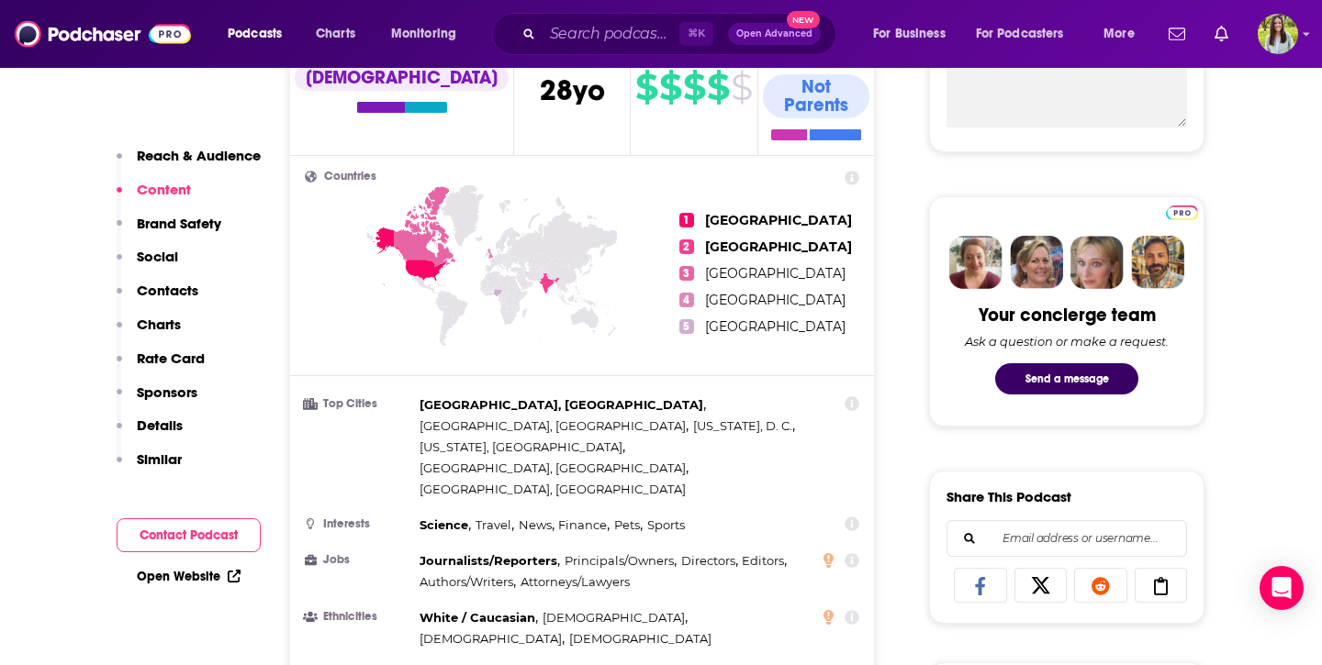
scroll to position [725, 0]
